Goal: Check status: Check status

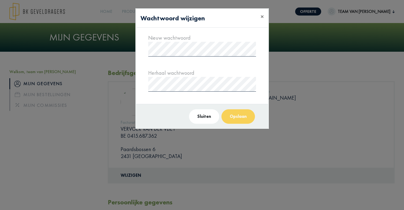
click at [209, 116] on button "Sluiten" at bounding box center [204, 116] width 30 height 14
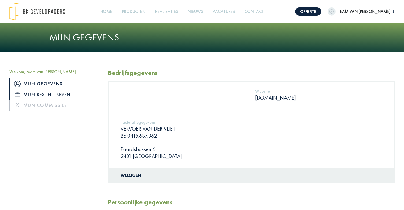
click at [52, 92] on link "Mijn bestellingen" at bounding box center [54, 94] width 90 height 11
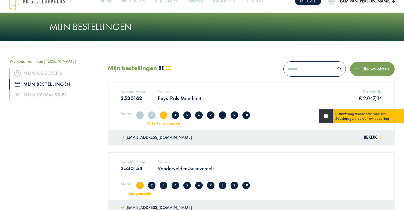
scroll to position [11, 0]
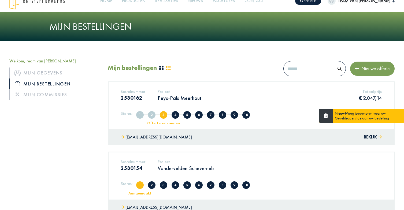
click at [163, 116] on span "3" at bounding box center [163, 114] width 7 height 7
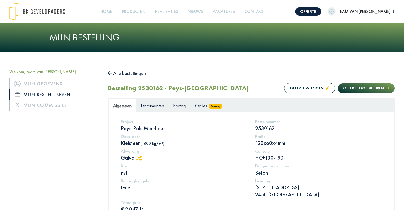
click at [46, 92] on link "Mijn bestellingen" at bounding box center [54, 94] width 90 height 11
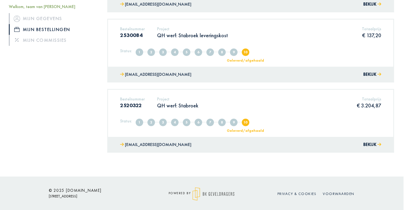
scroll to position [354, 1]
